Goal: Information Seeking & Learning: Understand process/instructions

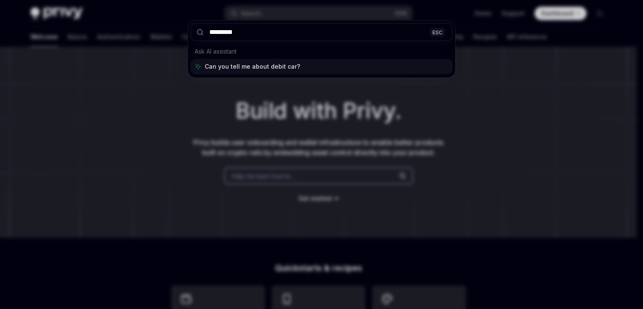
type input "**********"
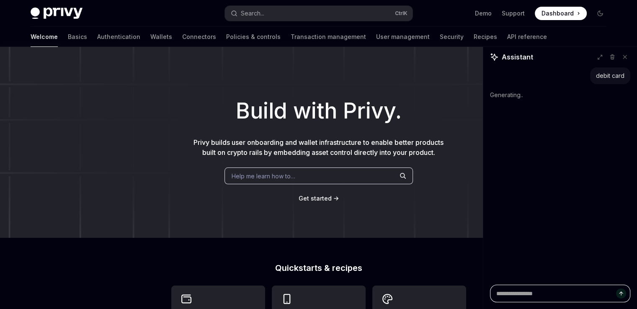
scroll to position [209, 0]
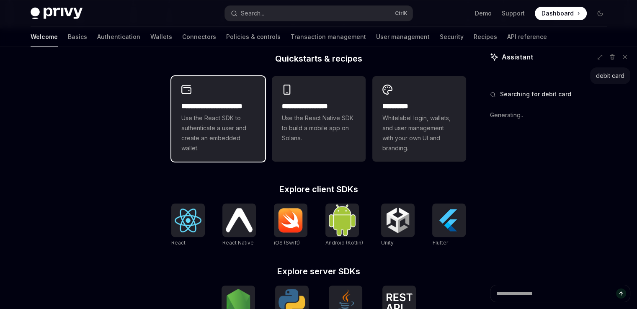
click at [248, 136] on span "Use the React SDK to authenticate a user and create an embedded wallet." at bounding box center [218, 133] width 74 height 40
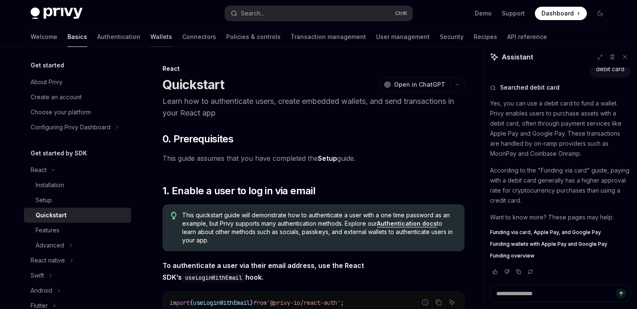
click at [150, 39] on link "Wallets" at bounding box center [161, 37] width 22 height 20
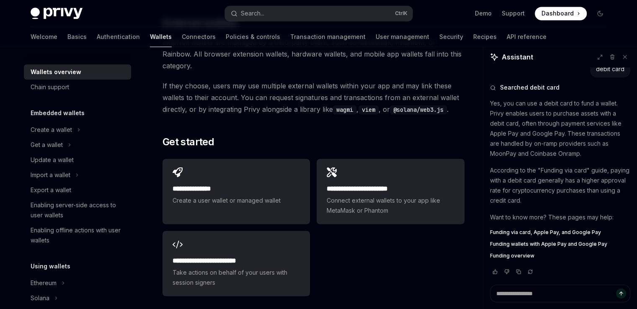
scroll to position [1340, 0]
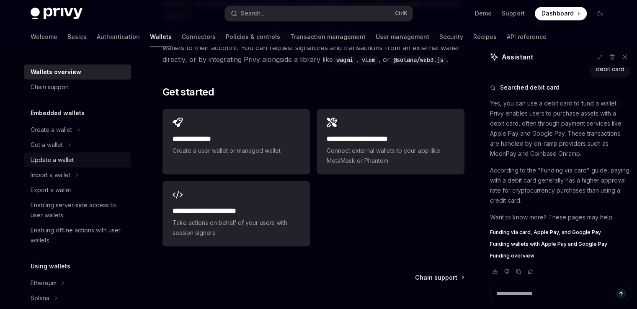
click at [55, 160] on div "Update a wallet" at bounding box center [52, 160] width 43 height 10
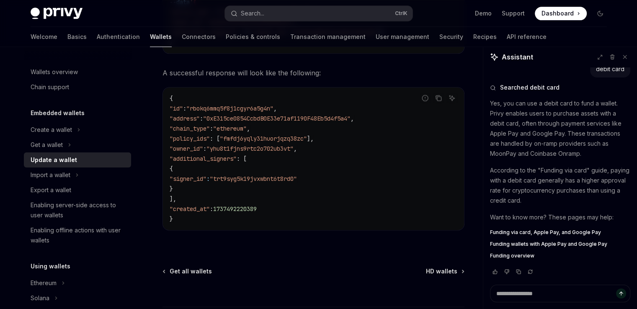
scroll to position [1077, 0]
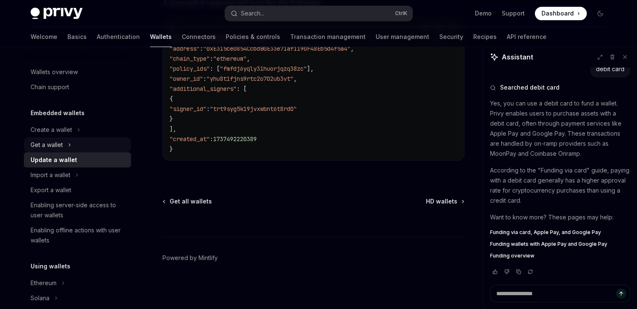
click at [57, 147] on div "Get a wallet" at bounding box center [47, 145] width 32 height 10
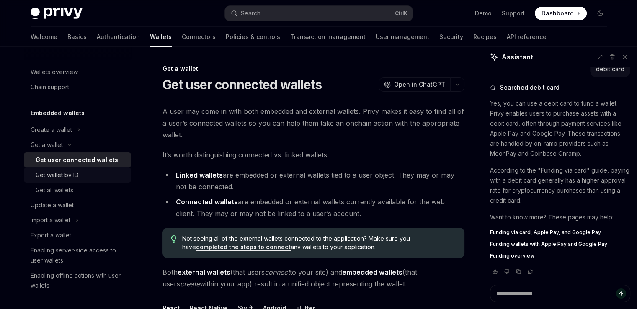
click at [69, 172] on div "Get wallet by ID" at bounding box center [57, 175] width 43 height 10
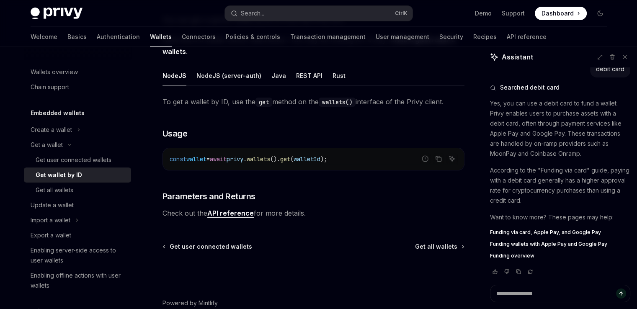
scroll to position [126, 0]
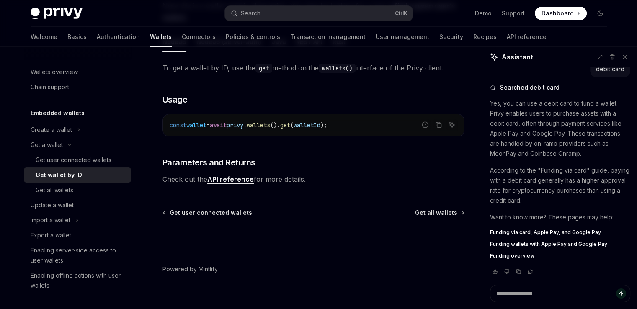
click at [210, 125] on span "=" at bounding box center [207, 125] width 3 height 8
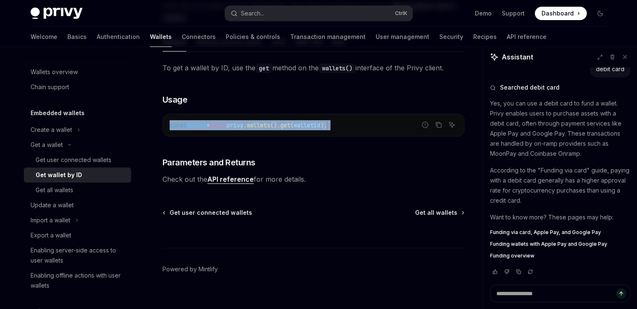
click at [210, 125] on span "=" at bounding box center [207, 125] width 3 height 8
click at [210, 123] on span "=" at bounding box center [207, 125] width 3 height 8
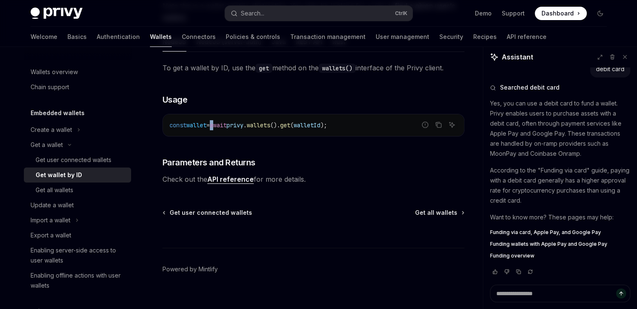
click at [210, 123] on span "=" at bounding box center [207, 125] width 3 height 8
click at [222, 124] on span "await" at bounding box center [218, 125] width 17 height 8
click at [219, 124] on span "await" at bounding box center [218, 125] width 17 height 8
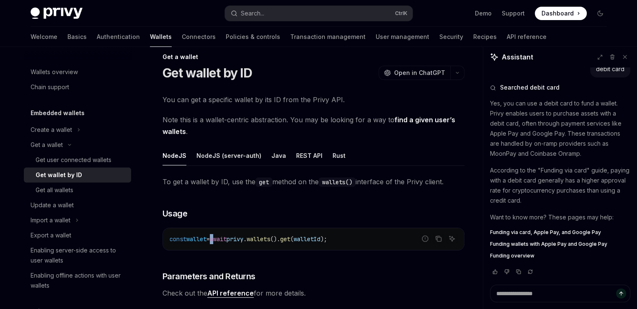
scroll to position [0, 0]
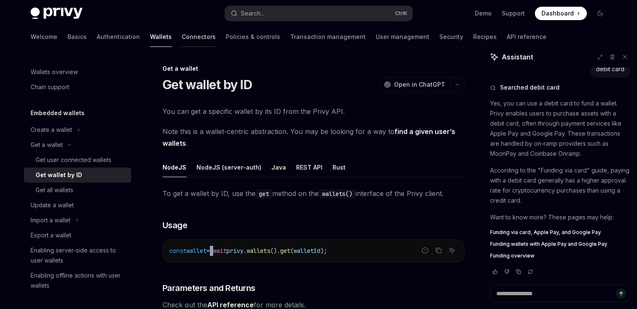
click at [182, 39] on link "Connectors" at bounding box center [199, 37] width 34 height 20
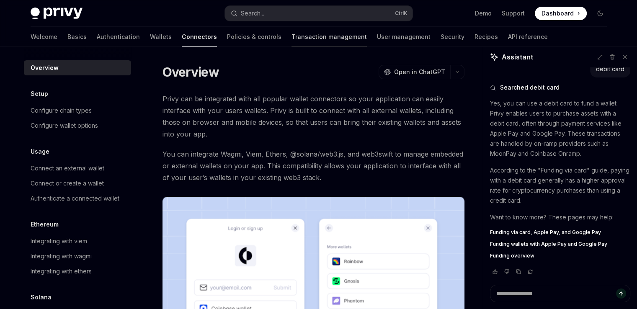
click at [291, 39] on link "Transaction management" at bounding box center [328, 37] width 75 height 20
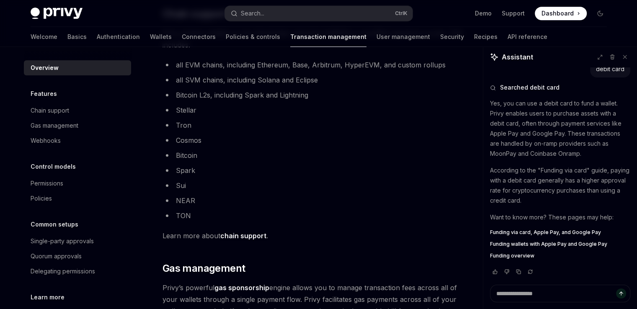
scroll to position [503, 0]
click at [376, 36] on link "User management" at bounding box center [403, 37] width 54 height 20
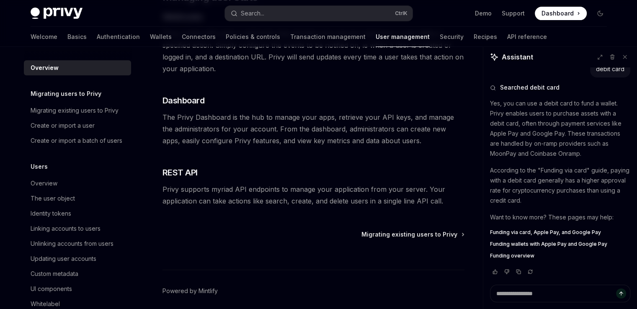
scroll to position [222, 0]
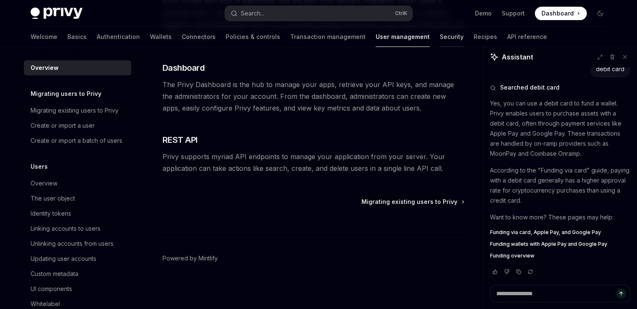
click at [440, 41] on link "Security" at bounding box center [452, 37] width 24 height 20
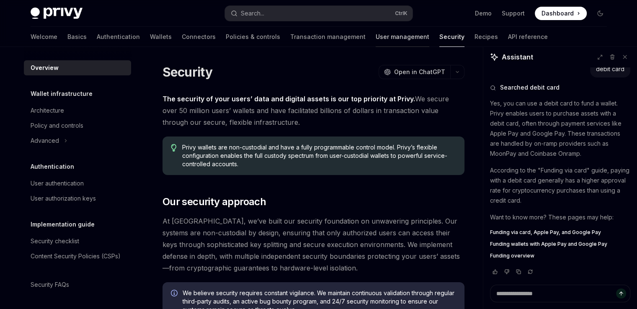
click at [376, 35] on link "User management" at bounding box center [403, 37] width 54 height 20
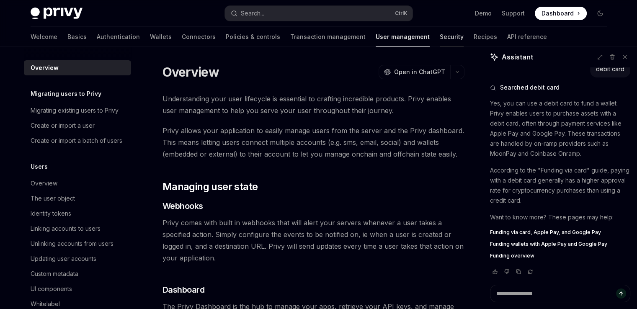
click at [440, 38] on link "Security" at bounding box center [452, 37] width 24 height 20
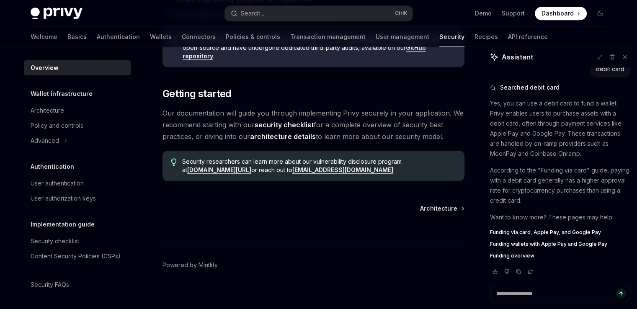
scroll to position [666, 0]
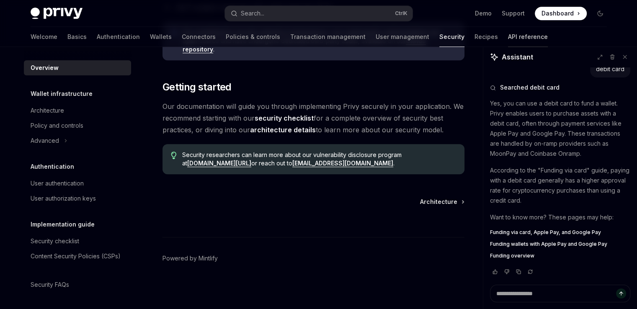
click at [508, 36] on link "API reference" at bounding box center [528, 37] width 40 height 20
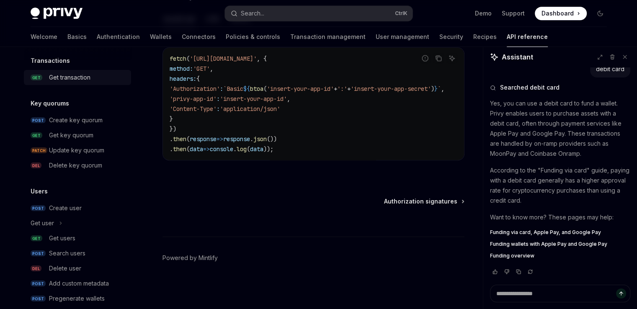
scroll to position [571, 0]
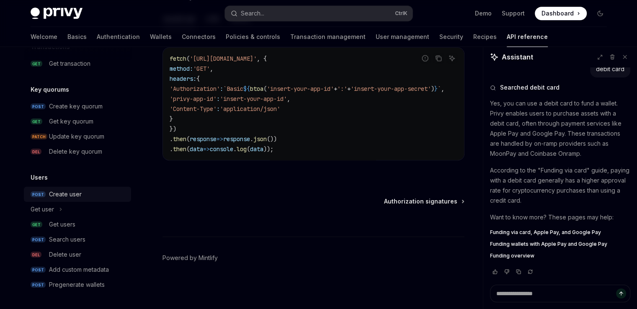
click at [79, 195] on div "Create user" at bounding box center [65, 194] width 33 height 10
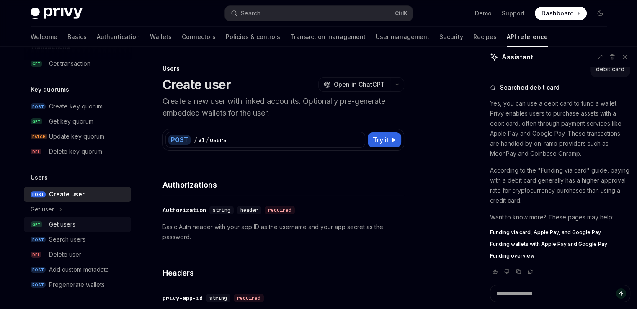
click at [56, 222] on div "Get users" at bounding box center [62, 224] width 26 height 10
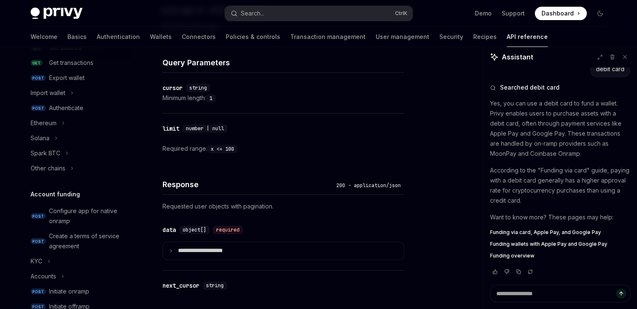
scroll to position [126, 0]
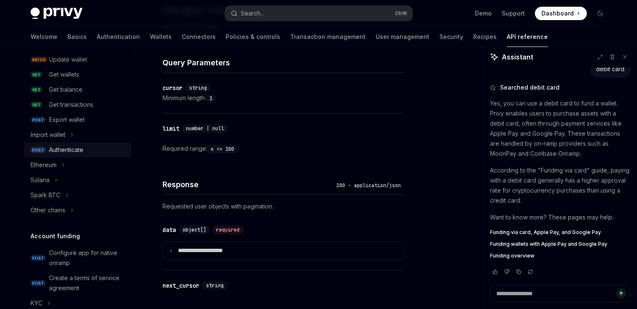
click at [70, 151] on div "Authenticate" at bounding box center [66, 150] width 34 height 10
type textarea "*"
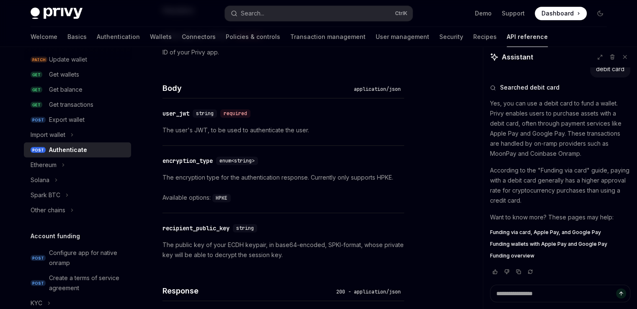
scroll to position [503, 0]
